Goal: Task Accomplishment & Management: Use online tool/utility

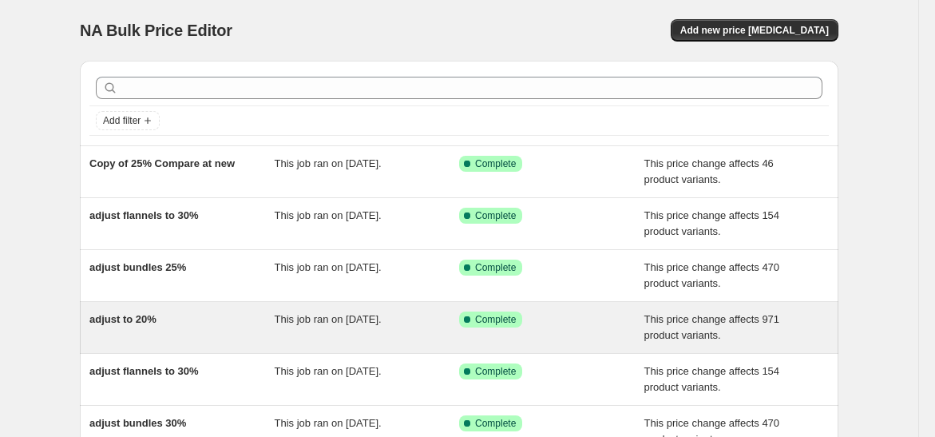
click at [136, 315] on span "adjust to 20%" at bounding box center [122, 319] width 67 height 12
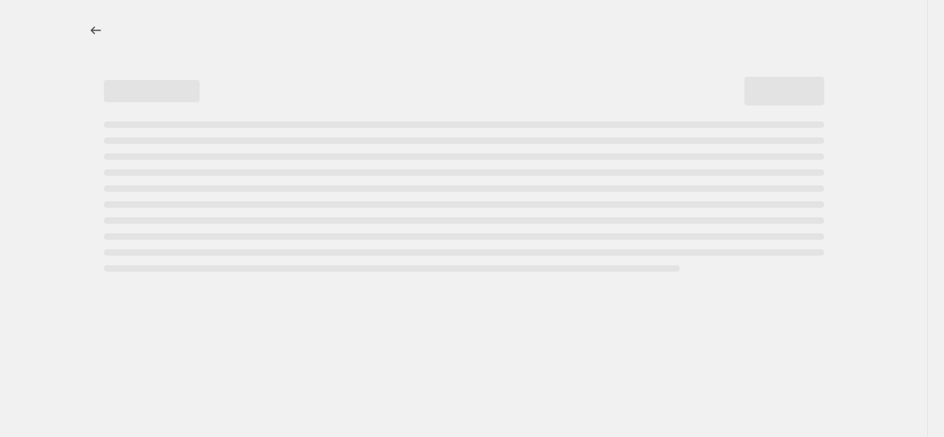
select select "pcap"
select select "no_change"
select select "collection"
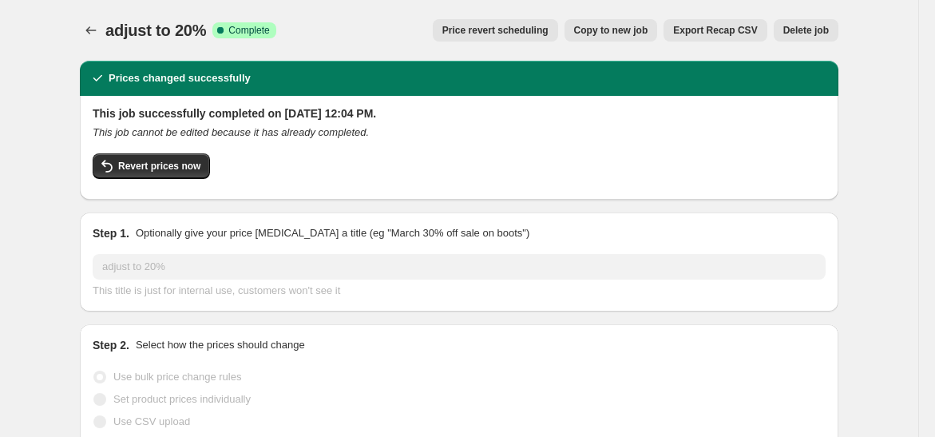
click at [617, 31] on span "Copy to new job" at bounding box center [611, 30] width 74 height 13
select select "pcap"
select select "no_change"
select select "collection"
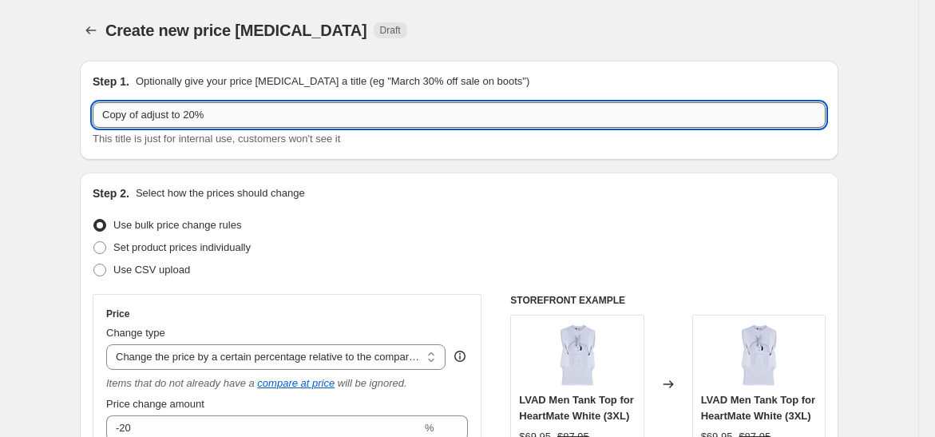
click at [144, 115] on input "Copy of adjust to 20%" at bounding box center [459, 115] width 733 height 26
type input "adjust to 25%"
click at [351, 238] on div "Set product prices individually" at bounding box center [459, 247] width 733 height 22
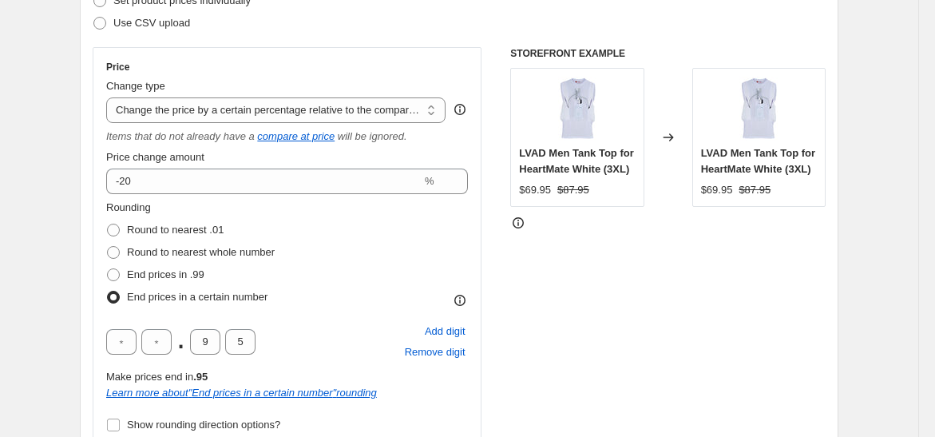
scroll to position [266, 0]
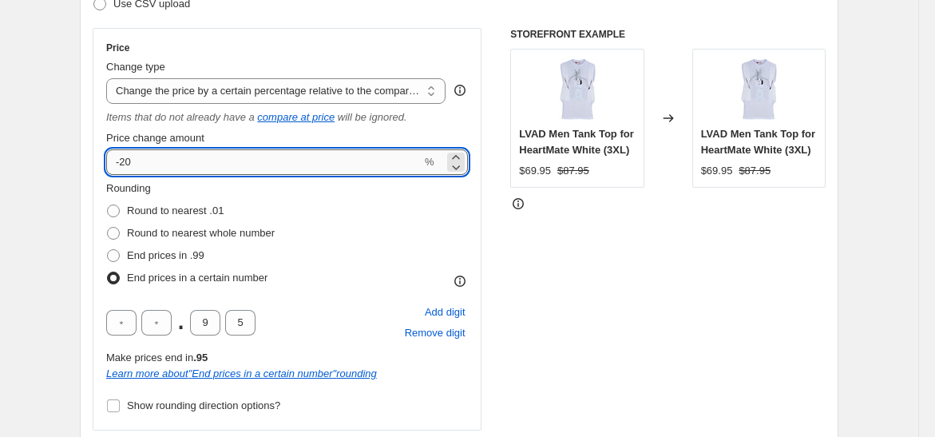
click at [144, 169] on input "-20" at bounding box center [263, 162] width 315 height 26
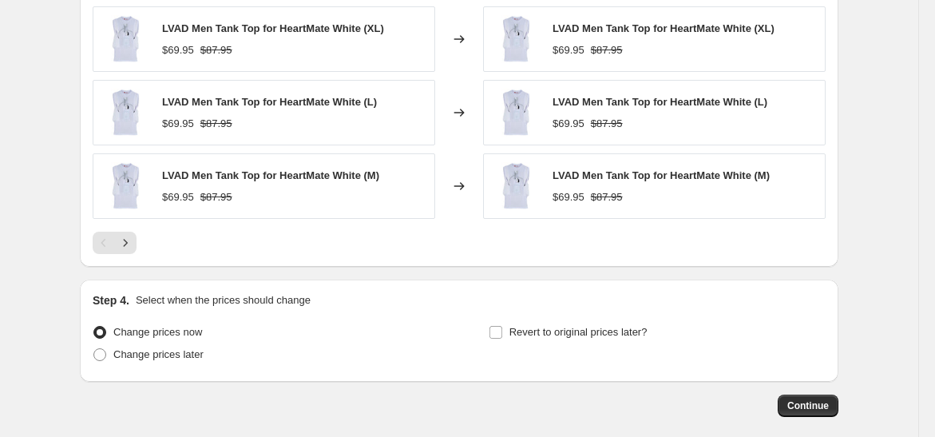
scroll to position [1449, 0]
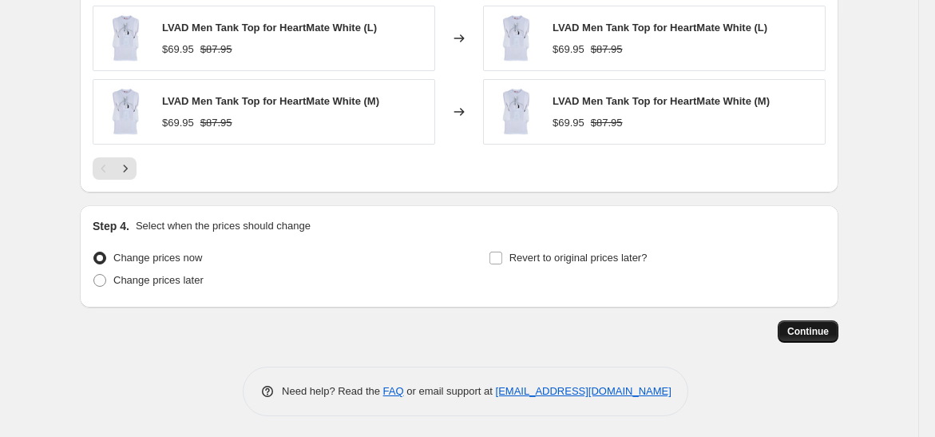
type input "-25"
click at [813, 321] on button "Continue" at bounding box center [808, 331] width 61 height 22
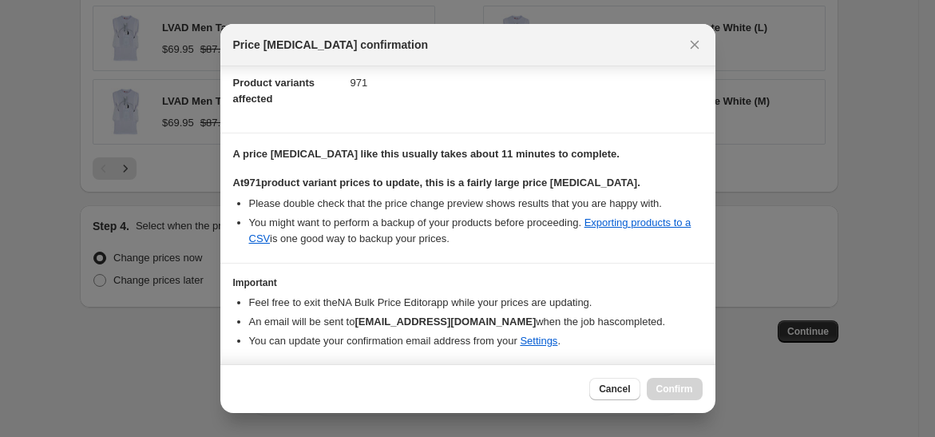
scroll to position [239, 0]
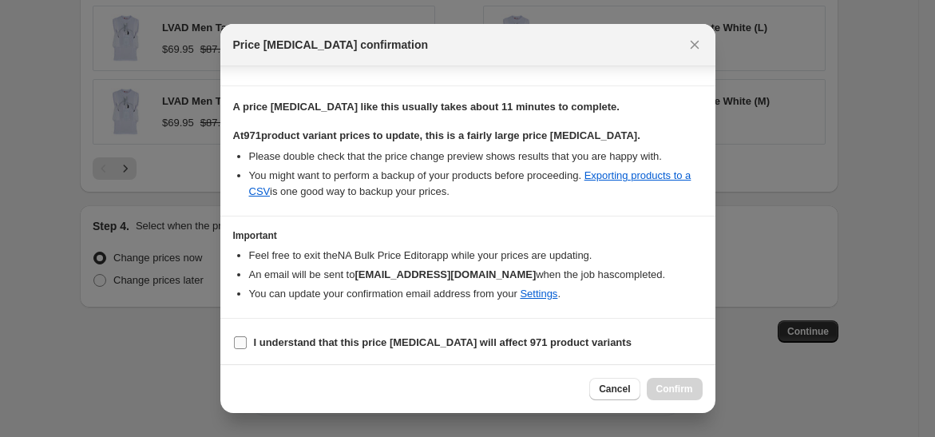
click at [335, 338] on b "I understand that this price [MEDICAL_DATA] will affect 971 product variants" at bounding box center [443, 342] width 378 height 12
click at [247, 338] on input "I understand that this price [MEDICAL_DATA] will affect 971 product variants" at bounding box center [240, 342] width 13 height 13
checkbox input "true"
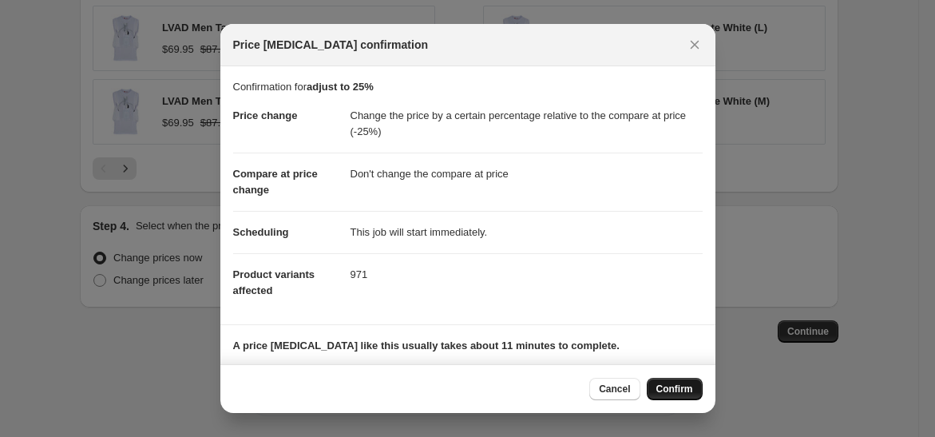
click at [662, 386] on span "Confirm" at bounding box center [674, 388] width 37 height 13
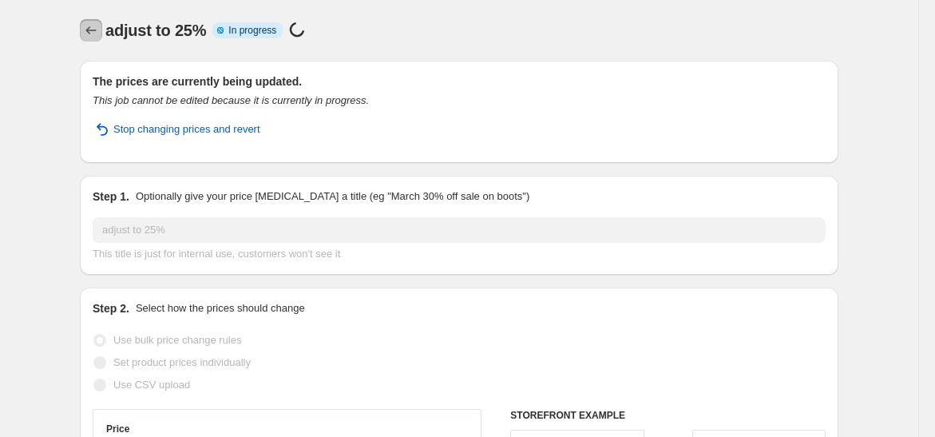
click at [93, 23] on icon "Price change jobs" at bounding box center [91, 30] width 16 height 16
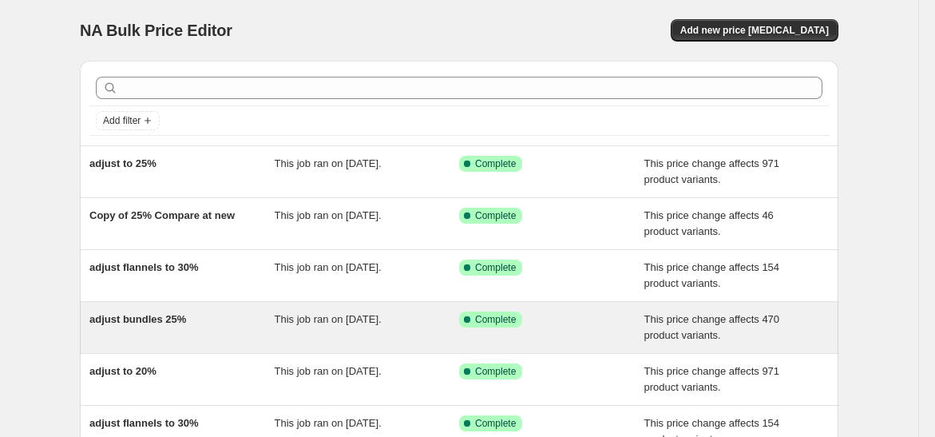
click at [216, 326] on div "adjust bundles 25%" at bounding box center [181, 327] width 185 height 32
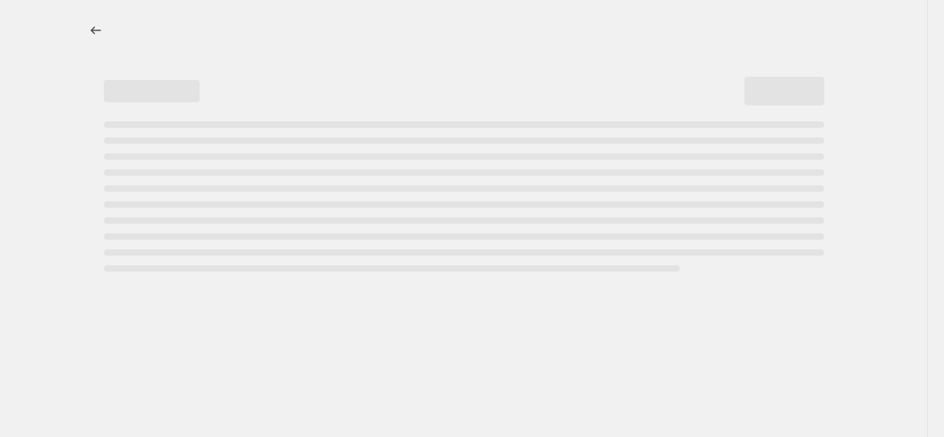
select select "pcap"
select select "no_change"
select select "collection"
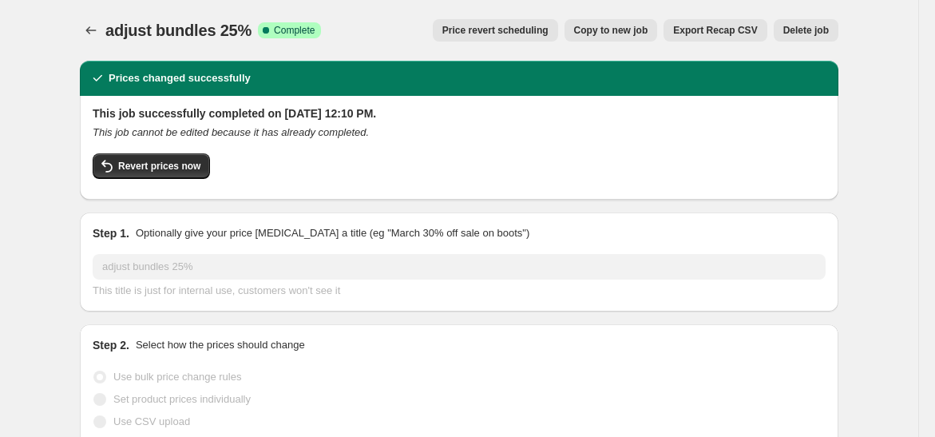
click at [607, 27] on span "Copy to new job" at bounding box center [611, 30] width 74 height 13
select select "pcap"
select select "no_change"
select select "collection"
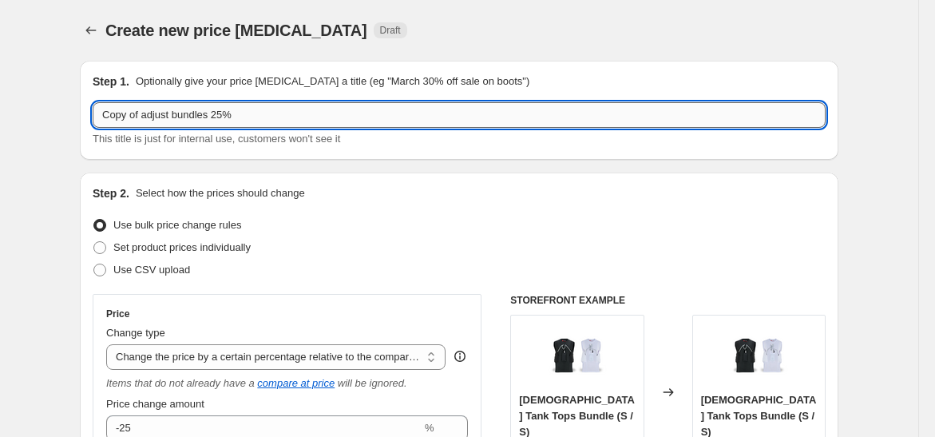
click at [147, 117] on input "Copy of adjust bundles 25%" at bounding box center [459, 115] width 733 height 26
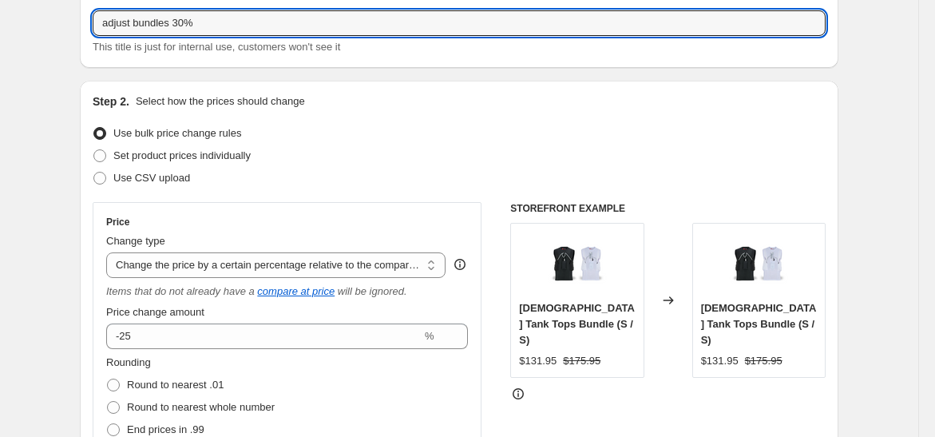
scroll to position [177, 0]
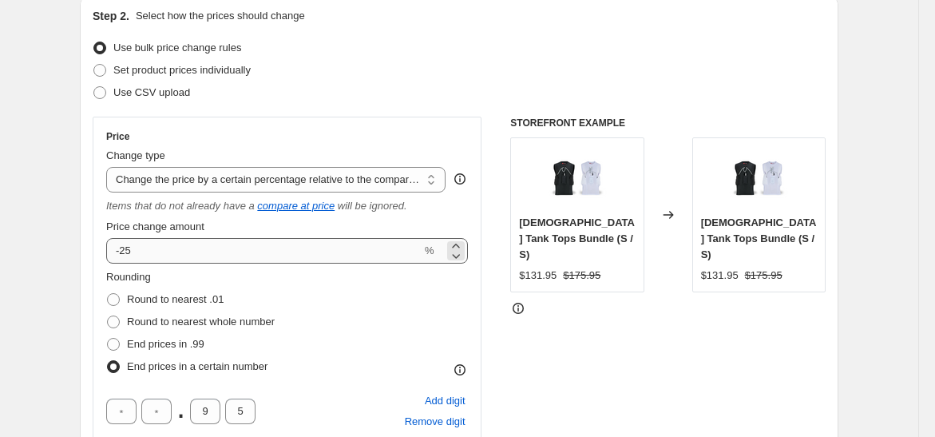
type input "adjust bundles 30%"
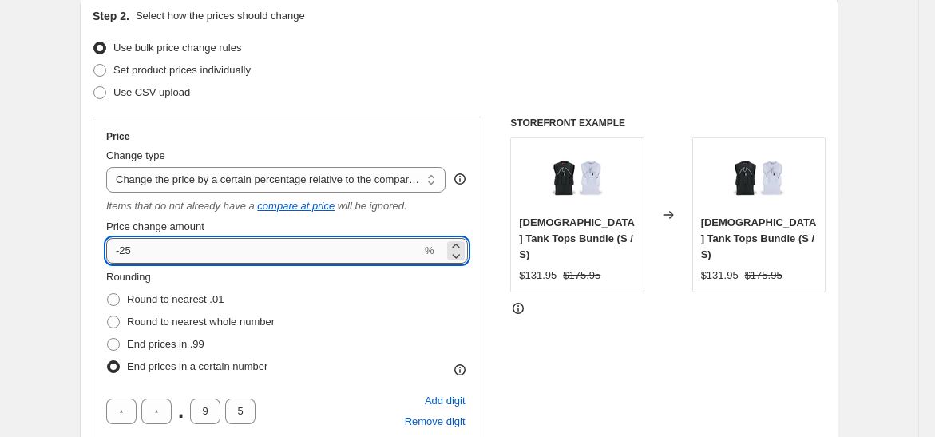
click at [190, 250] on input "-25" at bounding box center [263, 251] width 315 height 26
type input "-2"
type input "-30"
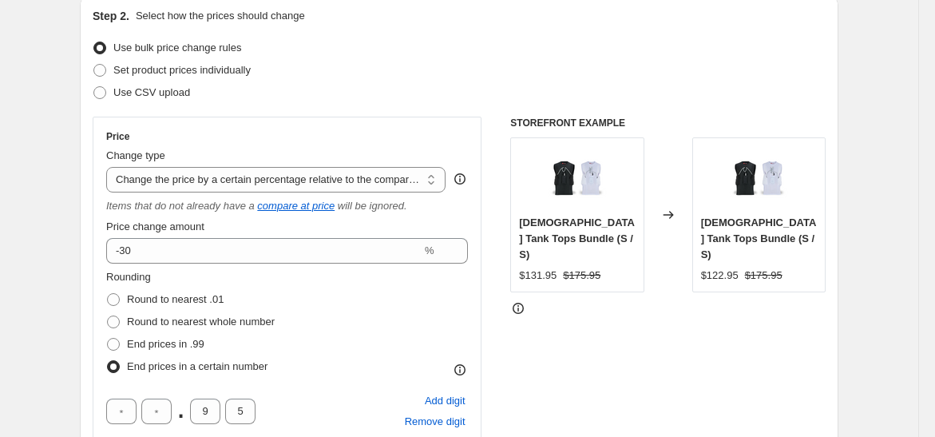
click at [376, 333] on div "Rounding Round to nearest .01 Round to nearest whole number End prices in .99 E…" at bounding box center [287, 323] width 362 height 109
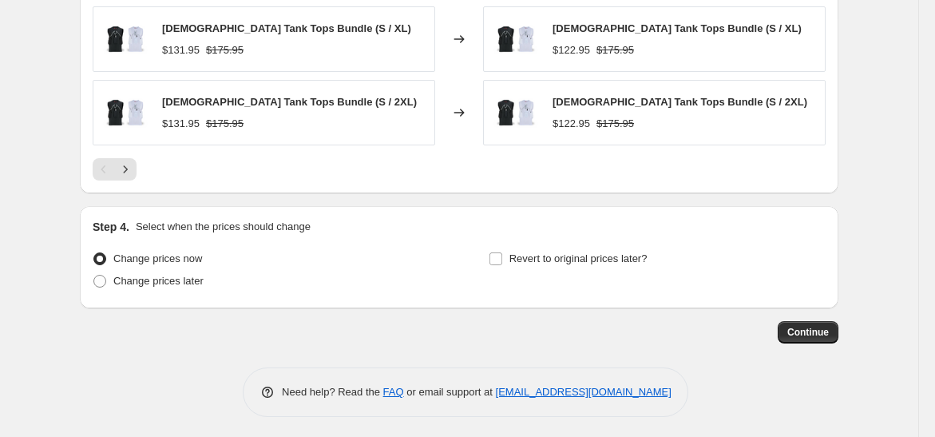
scroll to position [1449, 0]
click at [804, 325] on span "Continue" at bounding box center [808, 331] width 42 height 13
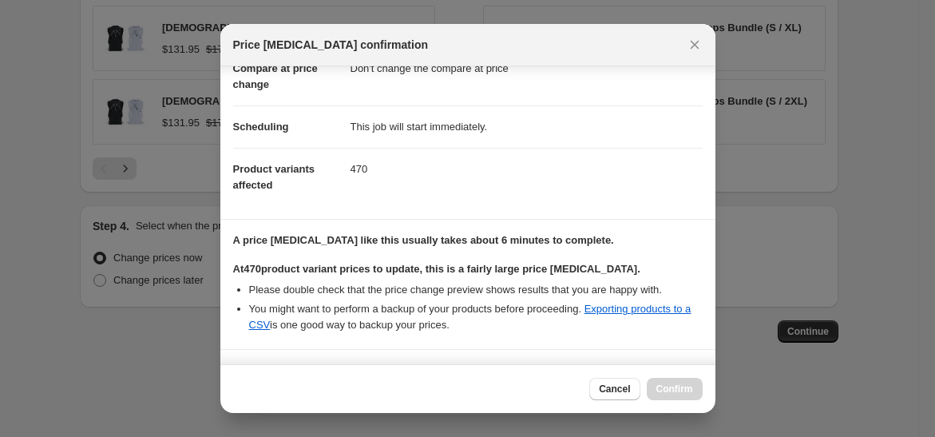
scroll to position [239, 0]
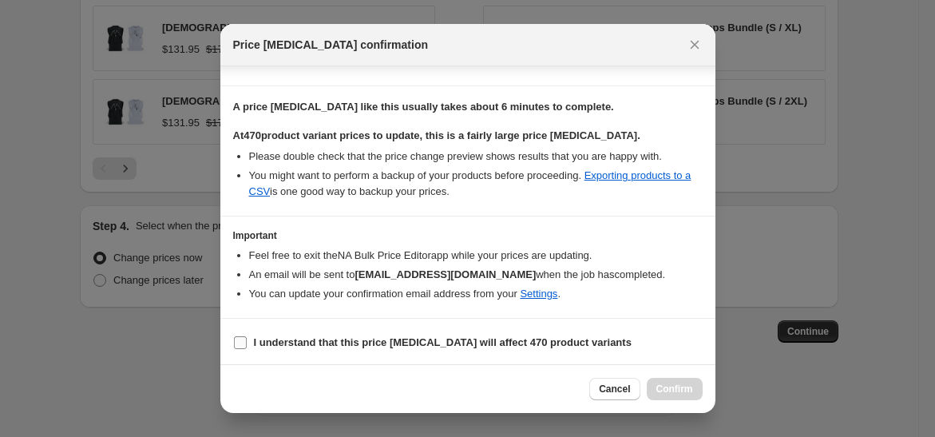
click at [339, 336] on b "I understand that this price [MEDICAL_DATA] will affect 470 product variants" at bounding box center [443, 342] width 378 height 12
click at [247, 336] on input "I understand that this price [MEDICAL_DATA] will affect 470 product variants" at bounding box center [240, 342] width 13 height 13
checkbox input "true"
click at [691, 395] on button "Confirm" at bounding box center [675, 389] width 56 height 22
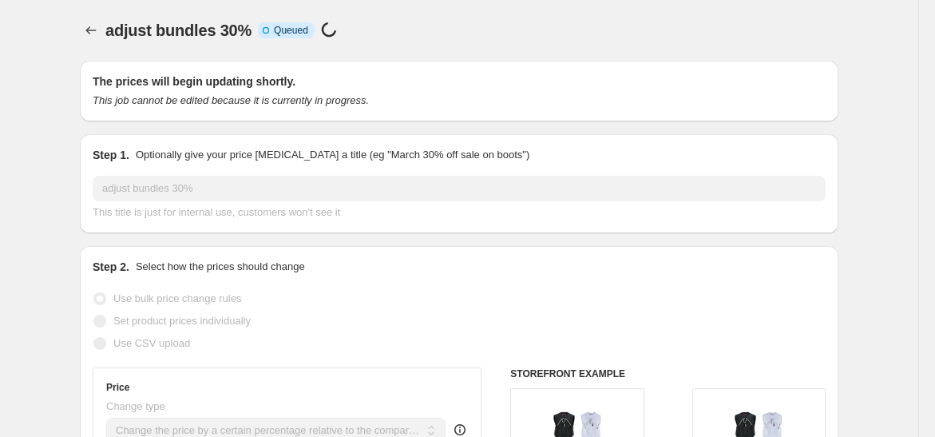
scroll to position [1449, 0]
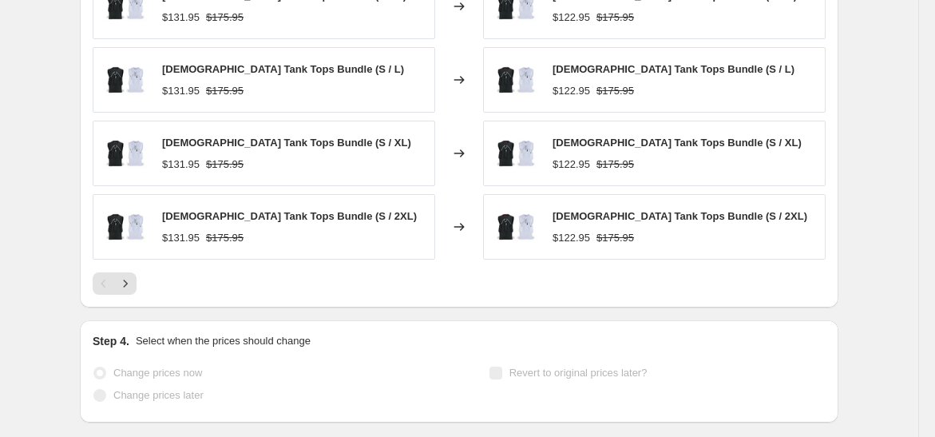
select select "pcap"
select select "no_change"
select select "collection"
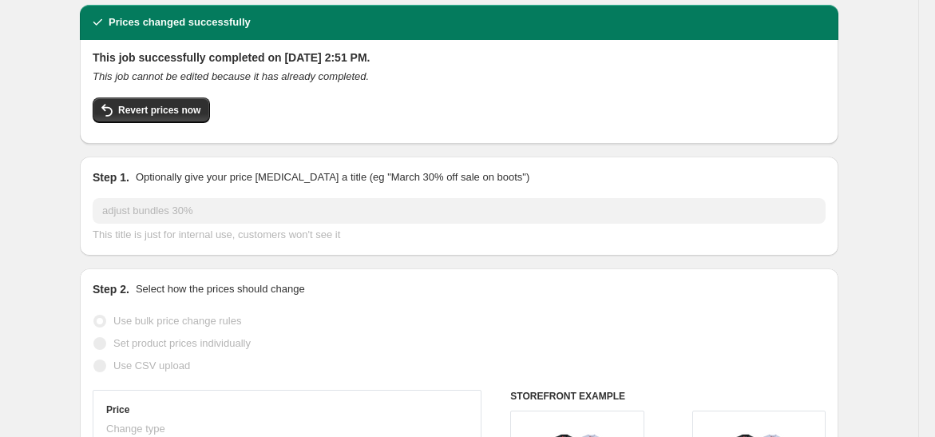
scroll to position [0, 0]
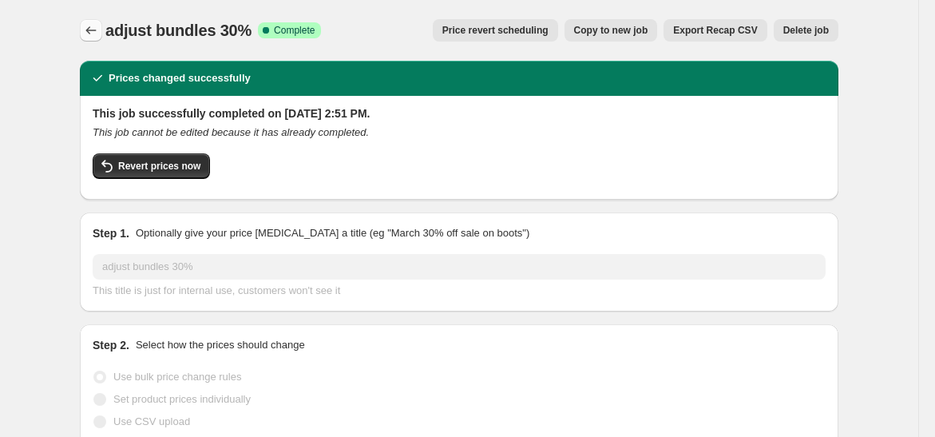
click at [90, 26] on icon "Price change jobs" at bounding box center [91, 30] width 16 height 16
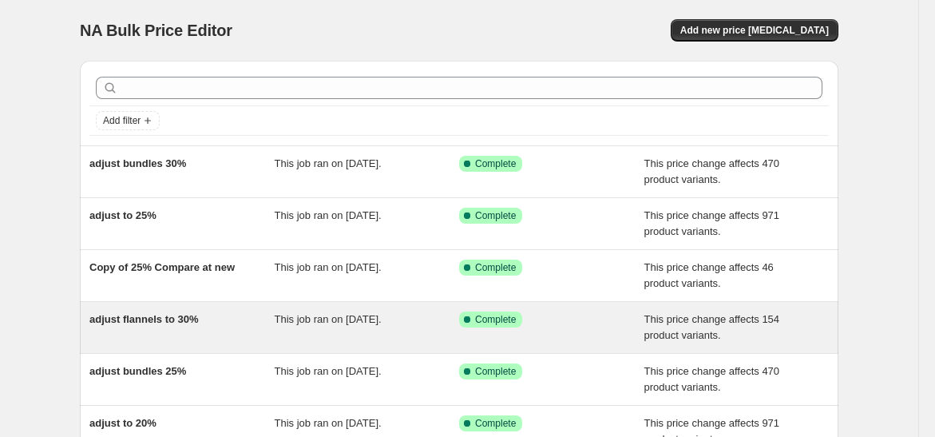
click at [192, 327] on div "adjust flannels to 30%" at bounding box center [181, 327] width 185 height 32
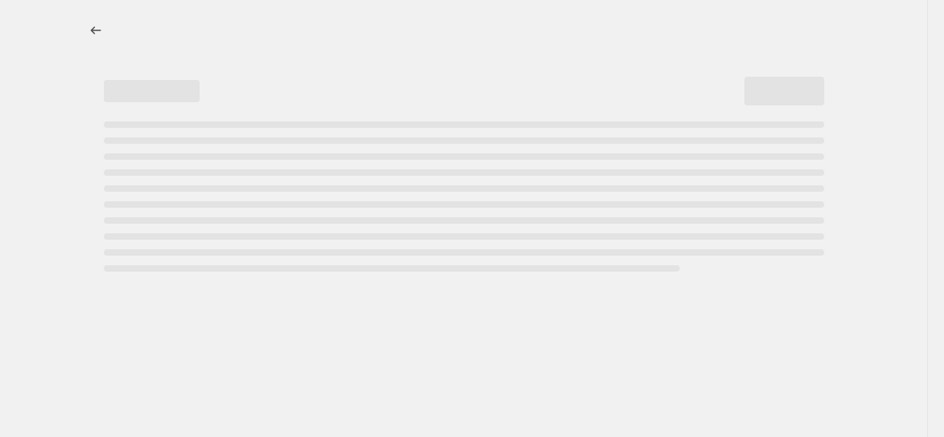
select select "pcap"
select select "no_change"
select select "collection"
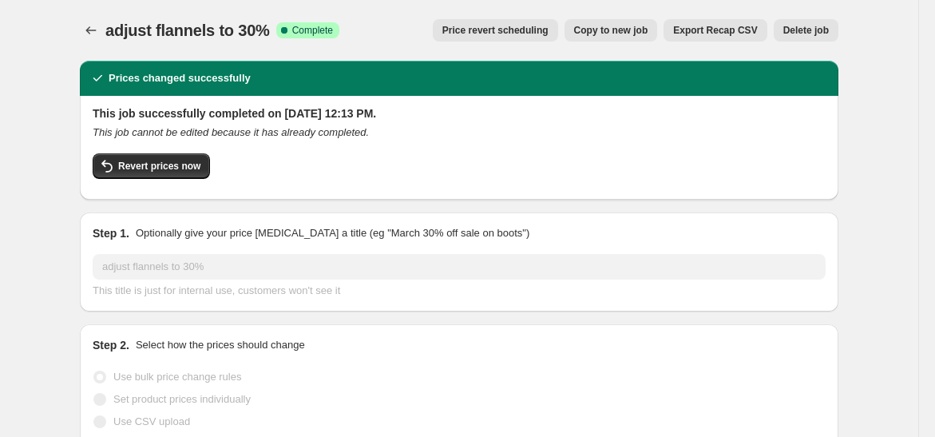
click at [619, 31] on span "Copy to new job" at bounding box center [611, 30] width 74 height 13
select select "pcap"
select select "no_change"
select select "collection"
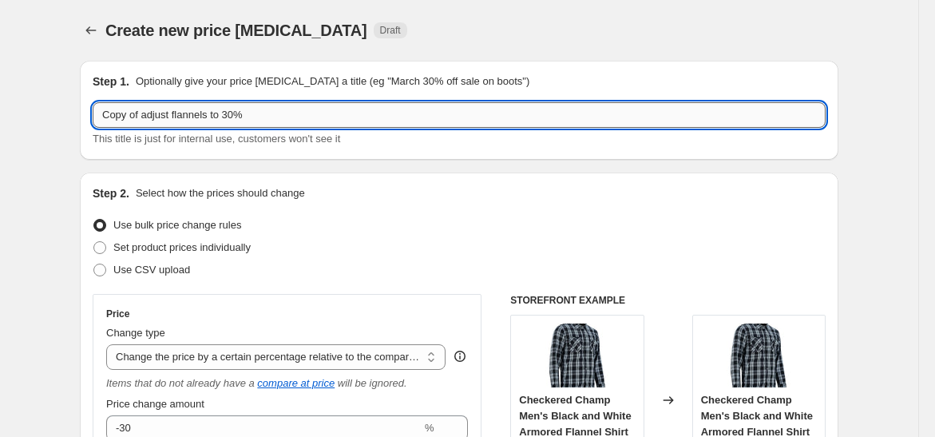
click at [145, 116] on input "Copy of adjust flannels to 30%" at bounding box center [459, 115] width 733 height 26
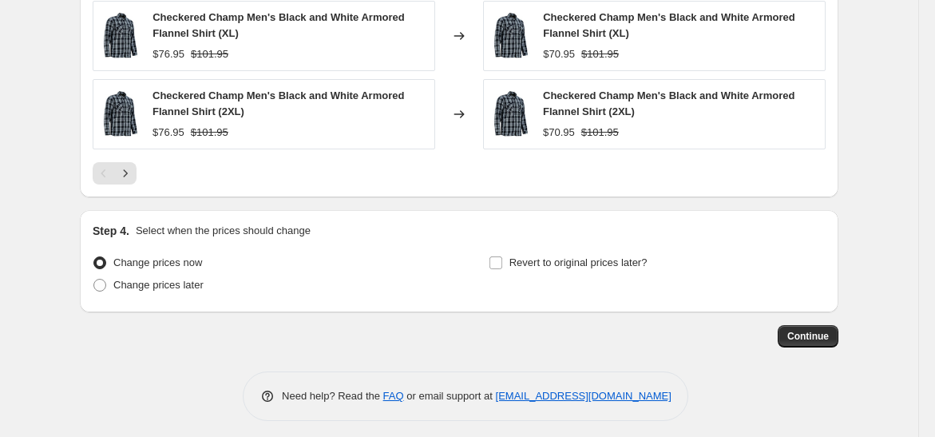
scroll to position [1510, 0]
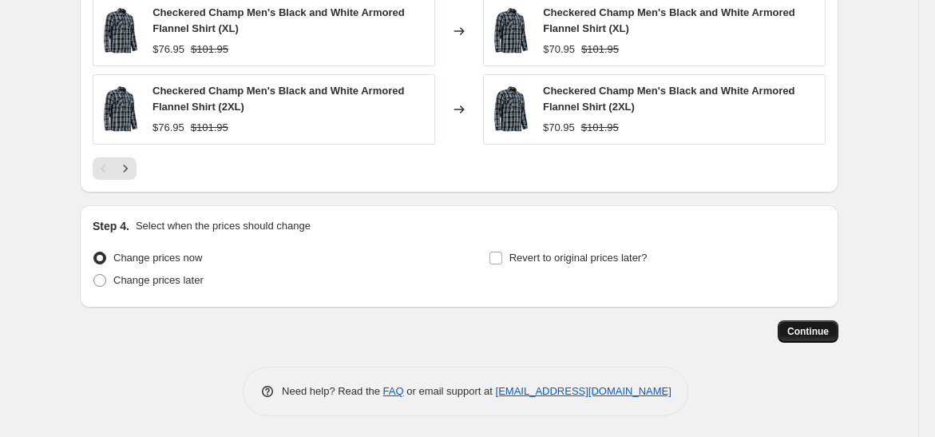
type input "adjust flannels to 30%"
click at [801, 329] on span "Continue" at bounding box center [808, 331] width 42 height 13
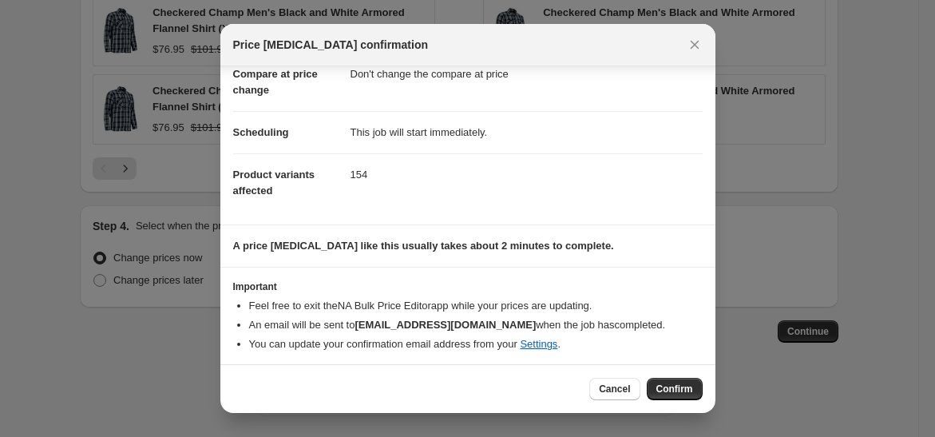
scroll to position [102, 0]
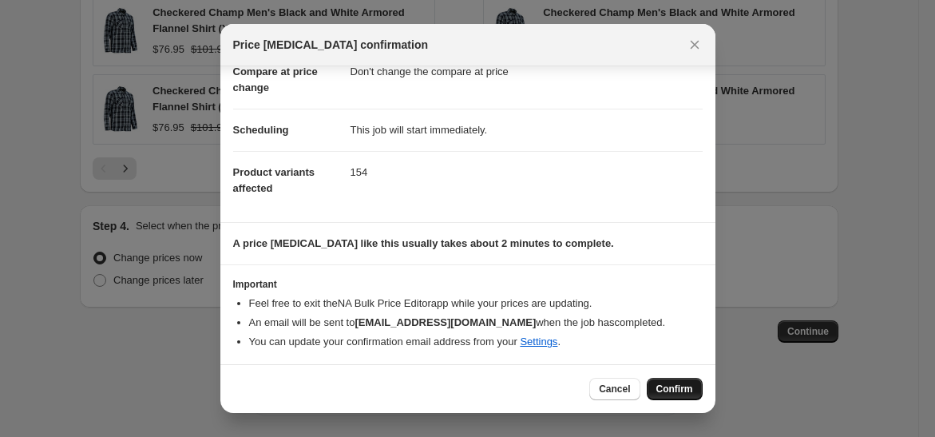
click at [675, 394] on span "Confirm" at bounding box center [674, 388] width 37 height 13
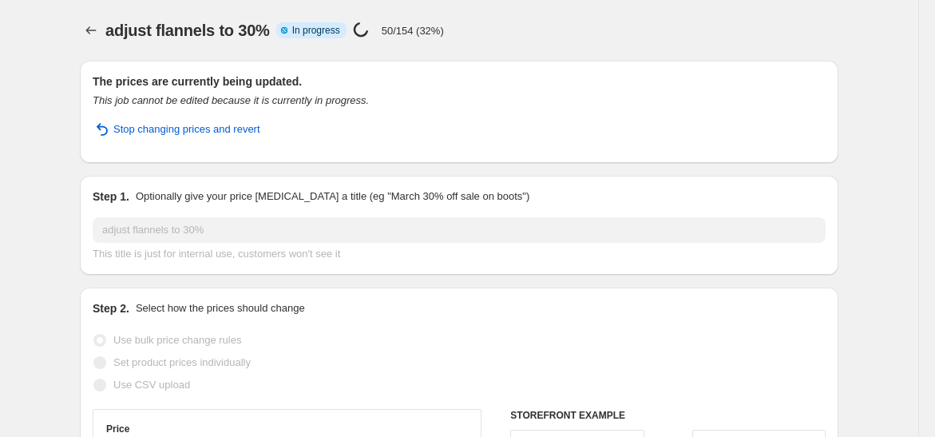
select select "pcap"
select select "no_change"
select select "collection"
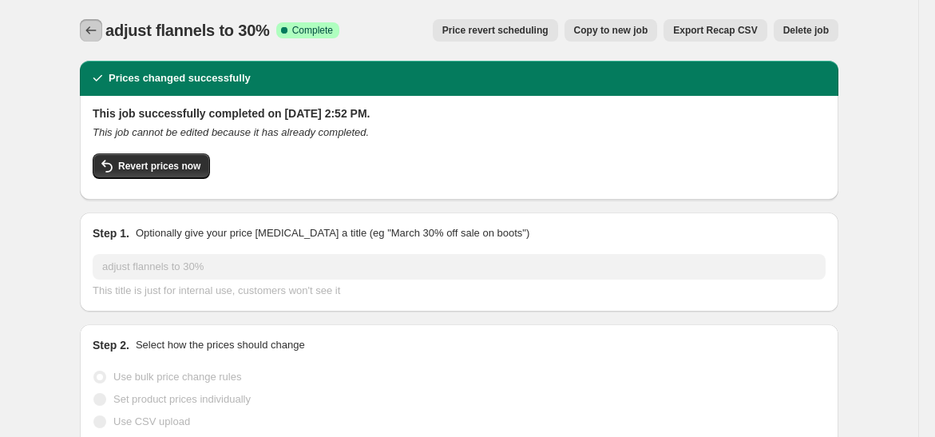
click at [93, 30] on icon "Price change jobs" at bounding box center [91, 30] width 16 height 16
